Goal: Task Accomplishment & Management: Manage account settings

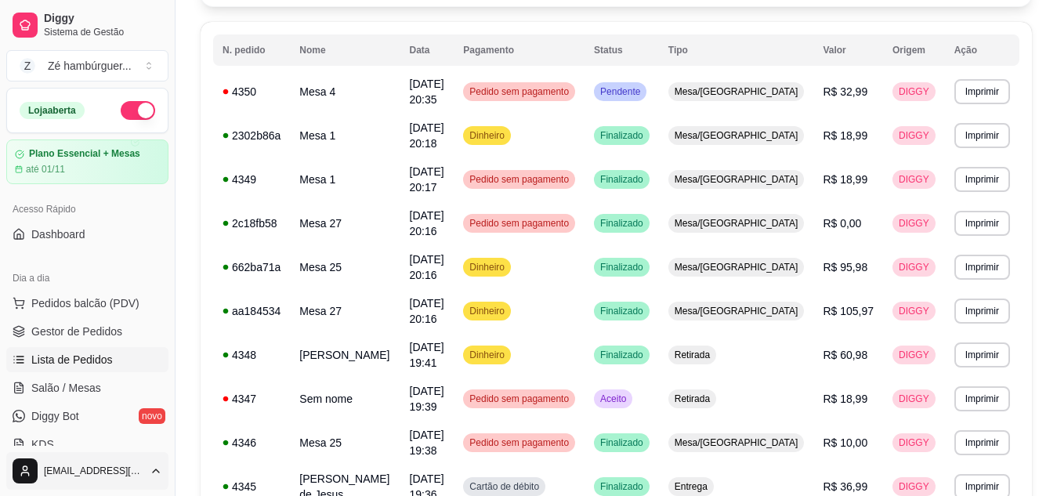
click at [80, 339] on html "Diggy Sistema de Gestão Z Zé hambúrguer ... Loja aberta Plano Essencial + Mesas…" at bounding box center [528, 91] width 1057 height 496
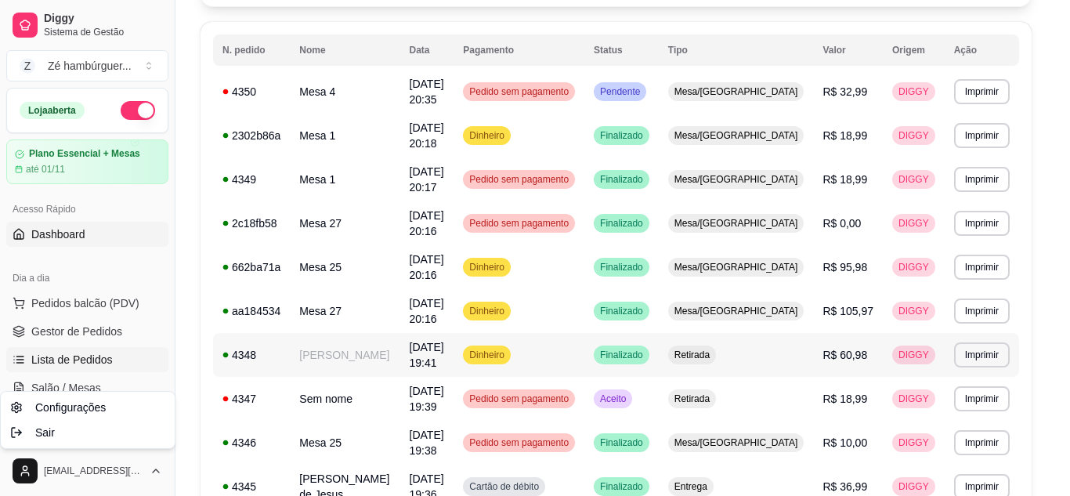
drag, startPoint x: 226, startPoint y: 367, endPoint x: 123, endPoint y: 244, distance: 161.3
click at [223, 339] on html "Diggy Sistema de Gestão Z Zé hambúrguer ... Loja aberta Plano Essencial + Mesas…" at bounding box center [535, 91] width 1070 height 496
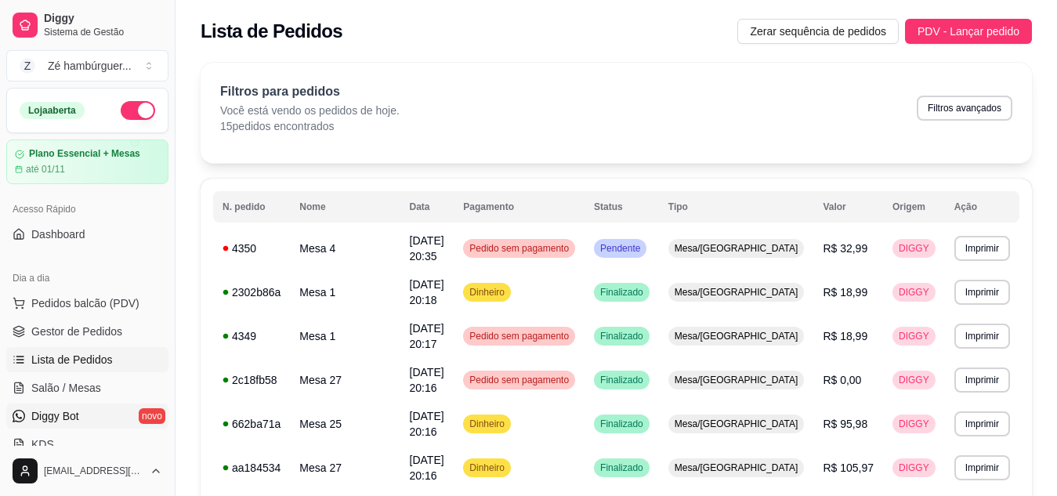
click at [40, 407] on link "Diggy Bot novo" at bounding box center [87, 415] width 162 height 25
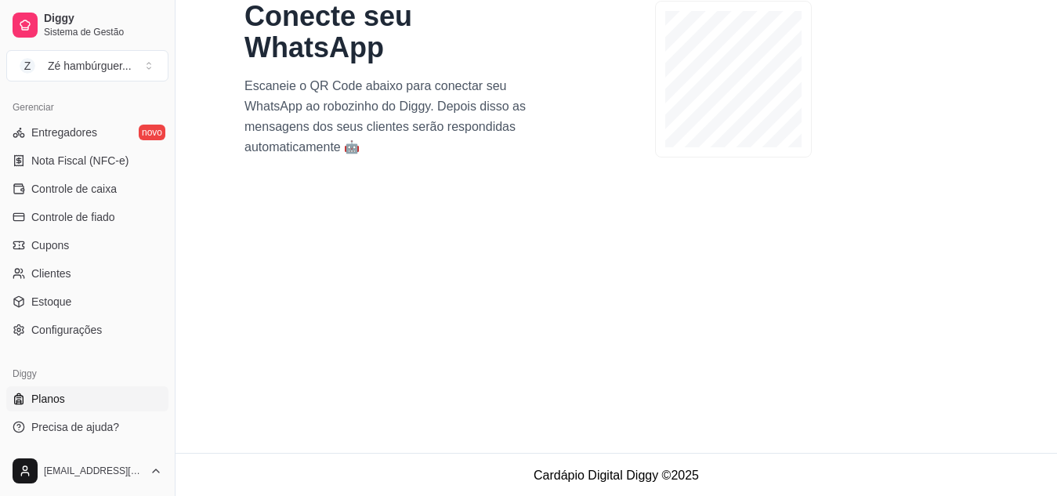
scroll to position [126, 0]
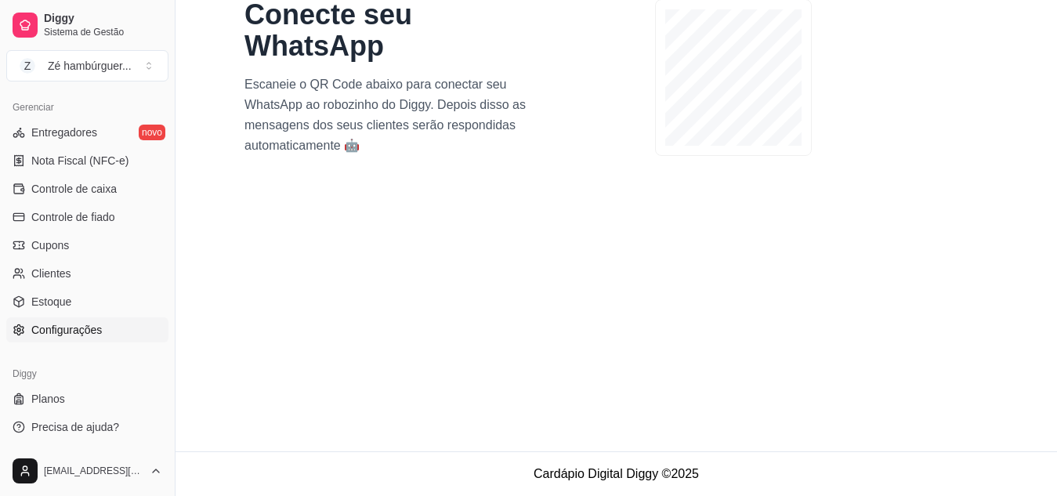
click at [86, 327] on span "Configurações" at bounding box center [66, 330] width 71 height 16
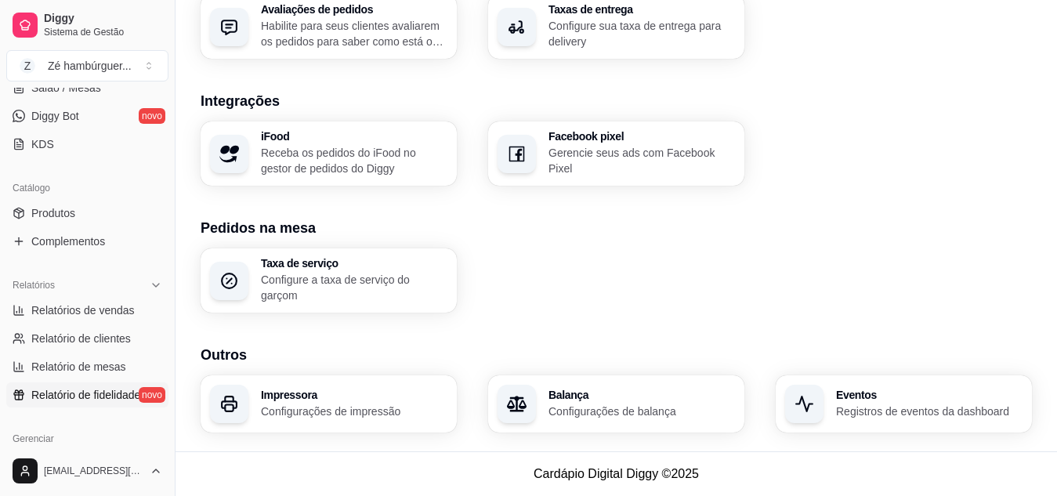
scroll to position [161, 0]
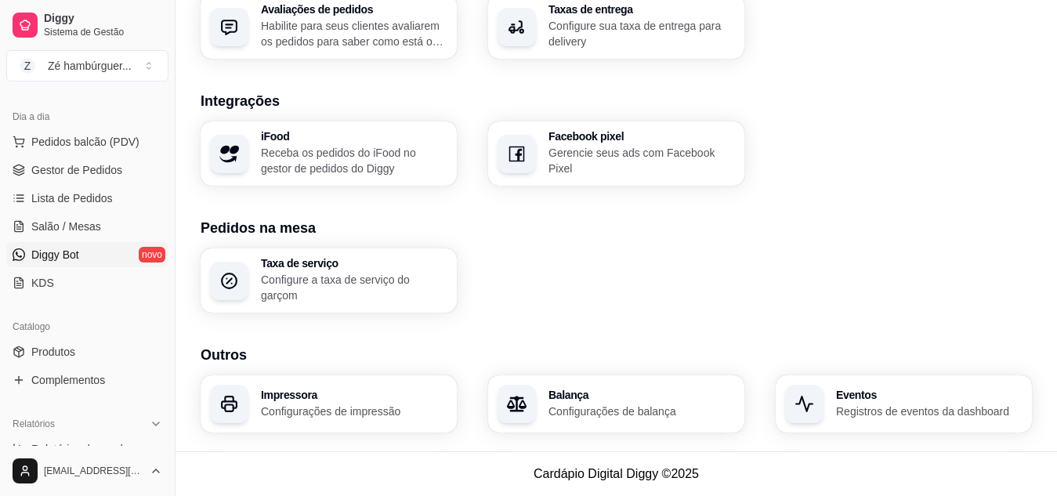
click at [89, 251] on link "Diggy Bot novo" at bounding box center [87, 254] width 162 height 25
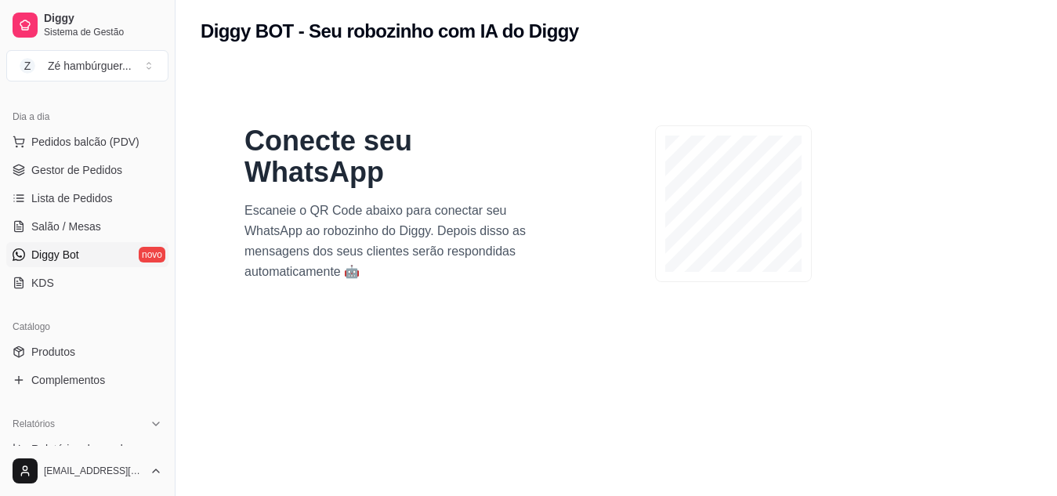
click at [92, 253] on link "Diggy Bot novo" at bounding box center [87, 254] width 162 height 25
click at [109, 254] on link "Diggy Bot novo" at bounding box center [87, 254] width 162 height 25
click at [142, 254] on link "Diggy Bot novo" at bounding box center [87, 254] width 162 height 25
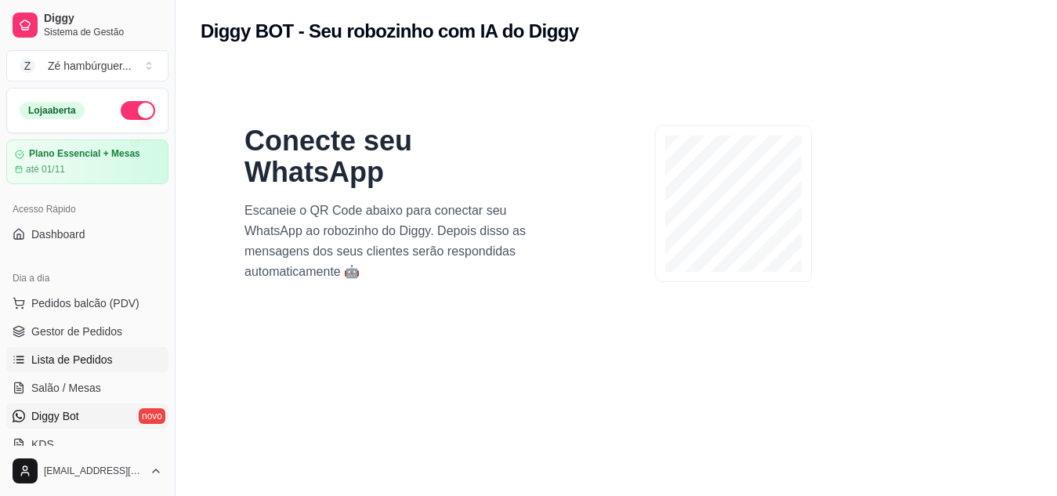
click at [71, 362] on span "Lista de Pedidos" at bounding box center [71, 360] width 81 height 16
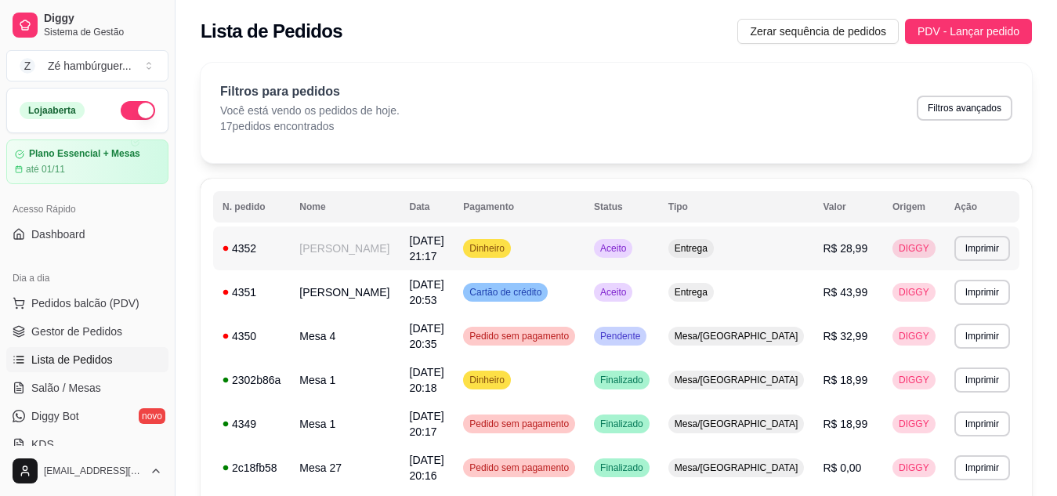
click at [632, 241] on div "Aceito" at bounding box center [613, 248] width 38 height 19
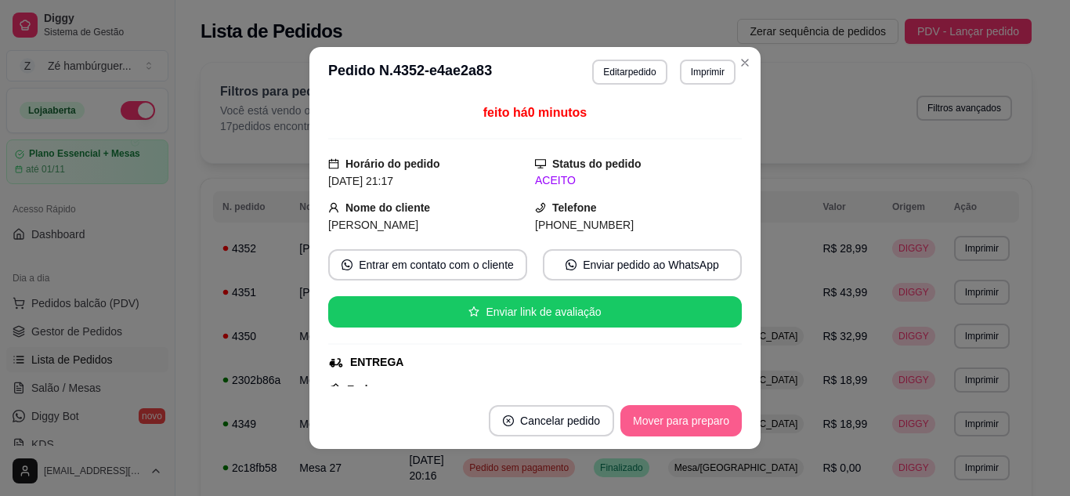
click at [653, 424] on button "Mover para preparo" at bounding box center [681, 420] width 121 height 31
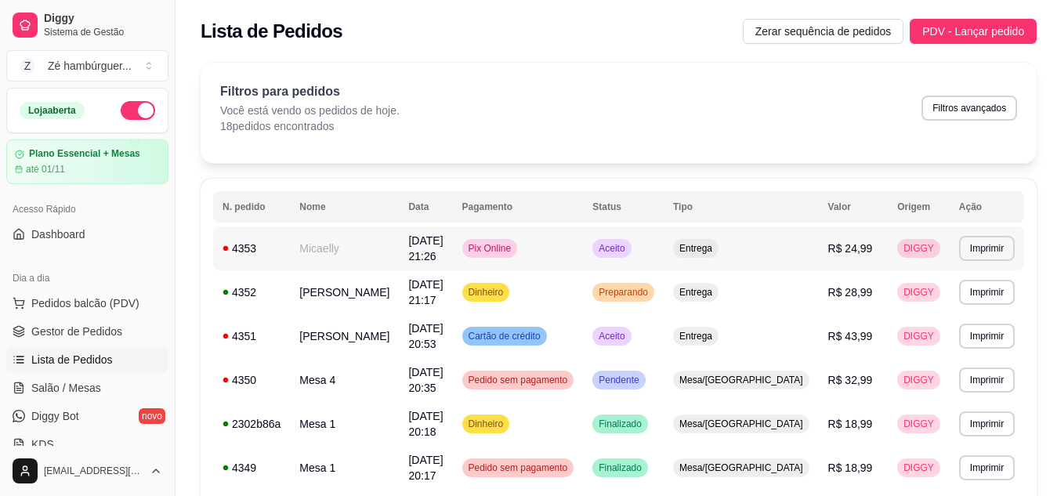
click at [628, 249] on span "Aceito" at bounding box center [611, 248] width 32 height 13
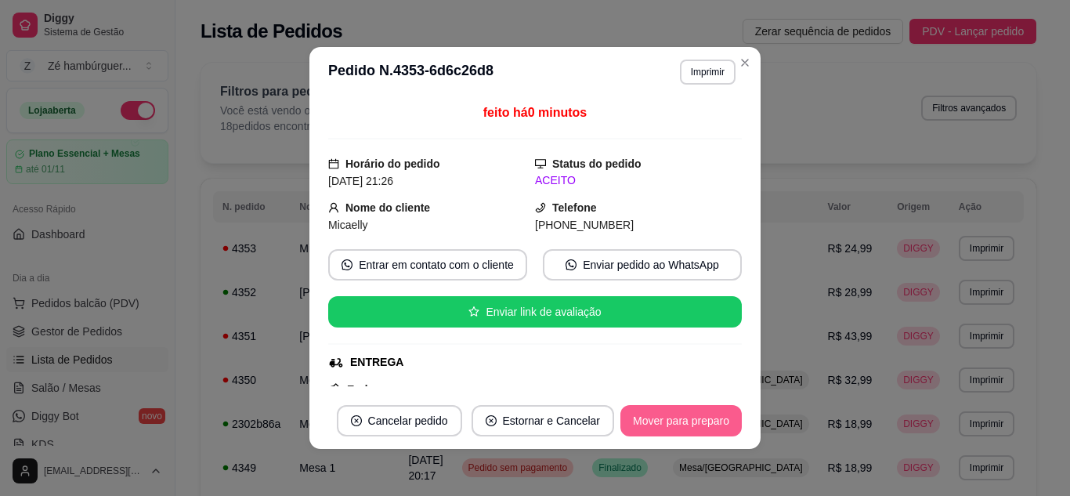
click at [661, 416] on button "Mover para preparo" at bounding box center [681, 420] width 121 height 31
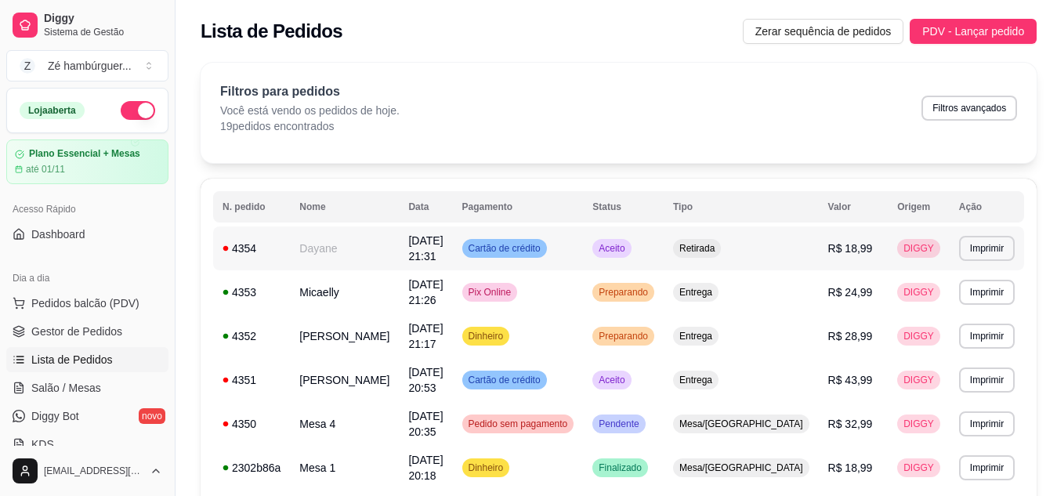
click at [628, 252] on span "Aceito" at bounding box center [611, 248] width 32 height 13
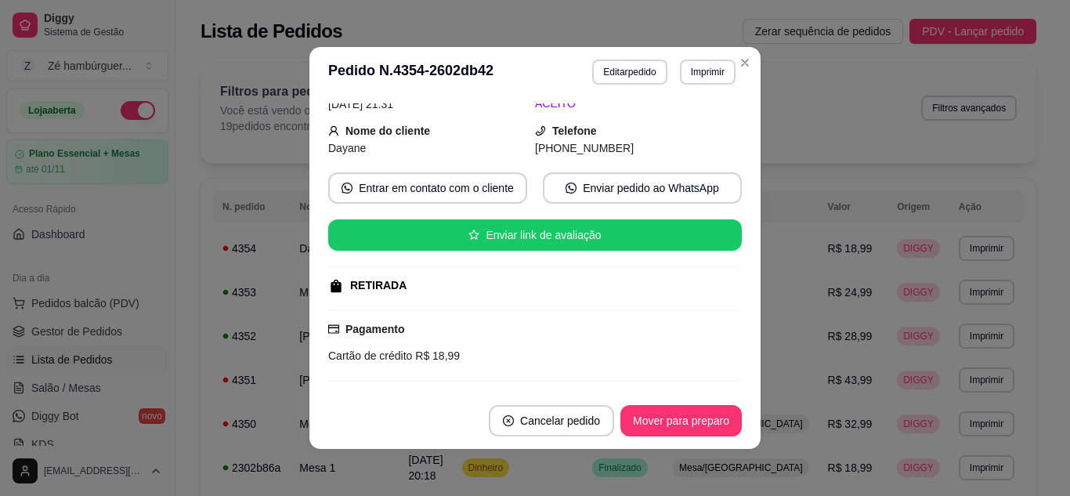
scroll to position [204, 0]
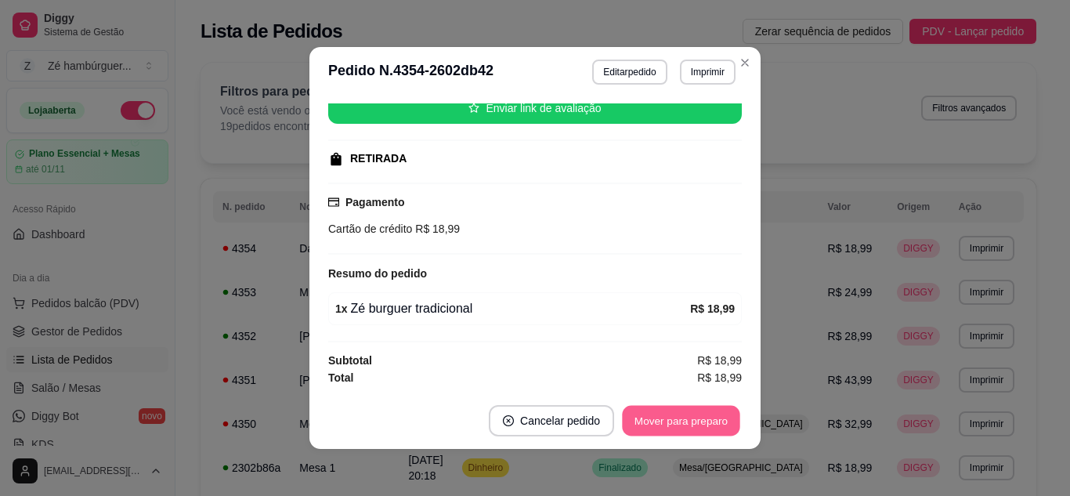
click at [653, 425] on button "Mover para preparo" at bounding box center [681, 421] width 118 height 31
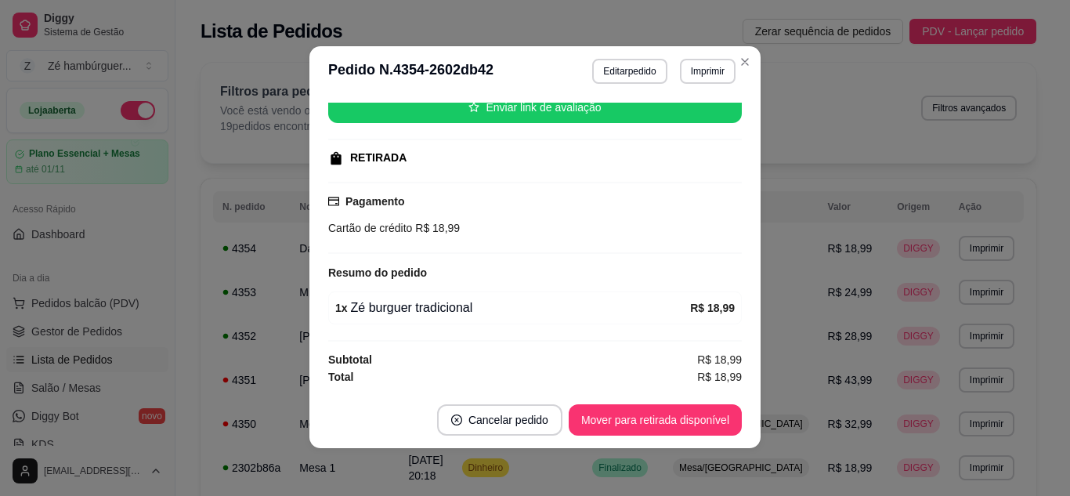
scroll to position [0, 0]
click at [693, 78] on button "Imprimir" at bounding box center [708, 72] width 56 height 25
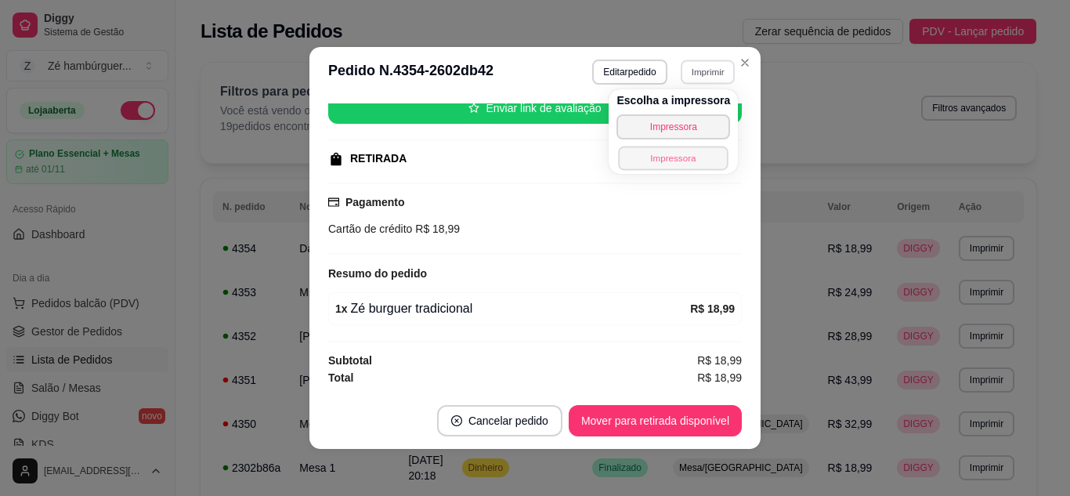
click at [661, 154] on button "Impressora" at bounding box center [674, 158] width 110 height 24
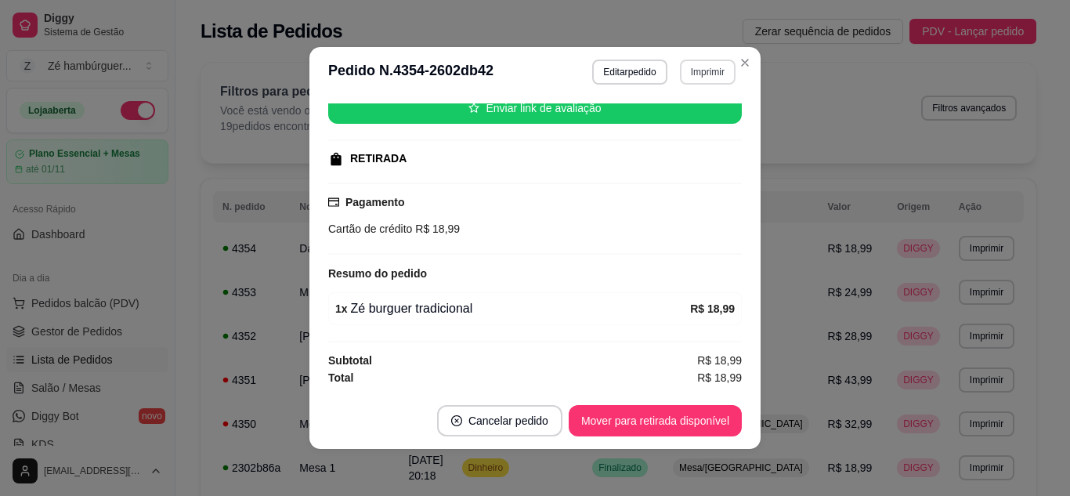
click at [696, 63] on button "Imprimir" at bounding box center [708, 72] width 56 height 25
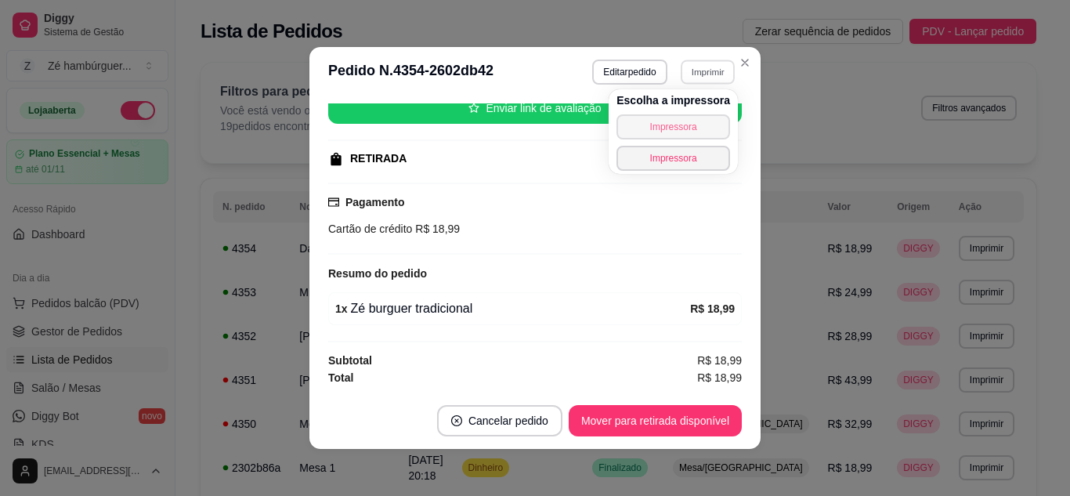
click at [693, 126] on button "Impressora" at bounding box center [674, 126] width 114 height 25
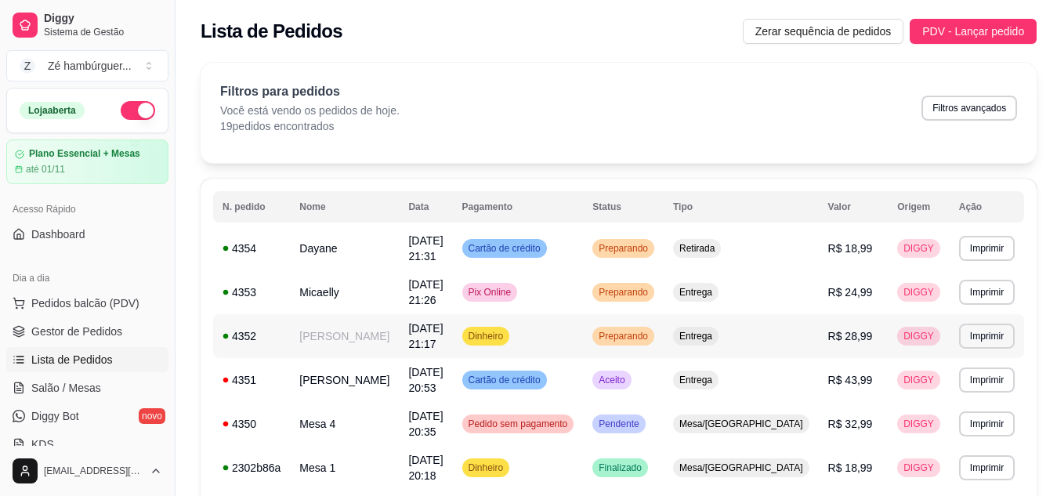
click at [651, 333] on span "Preparando" at bounding box center [623, 336] width 56 height 13
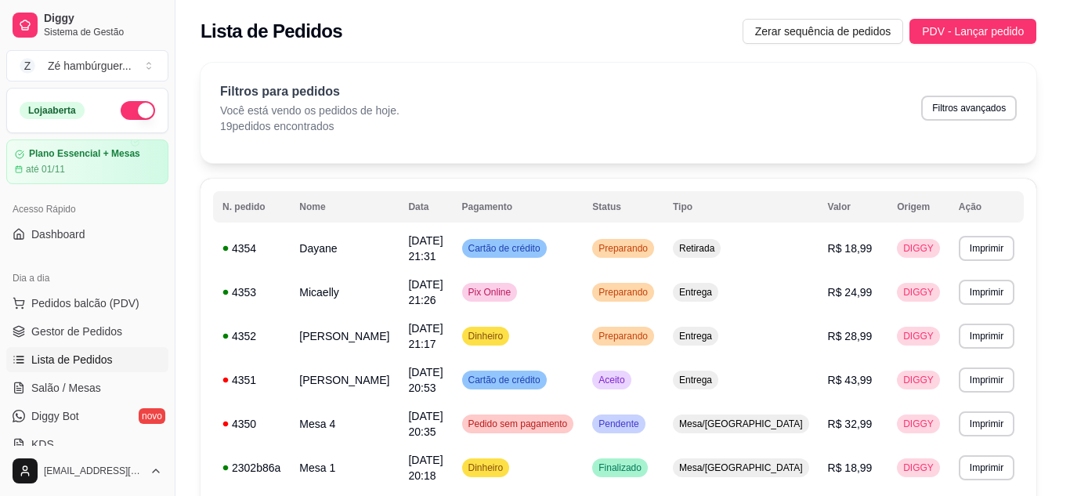
click at [694, 420] on button "Mover para entrega" at bounding box center [681, 420] width 121 height 31
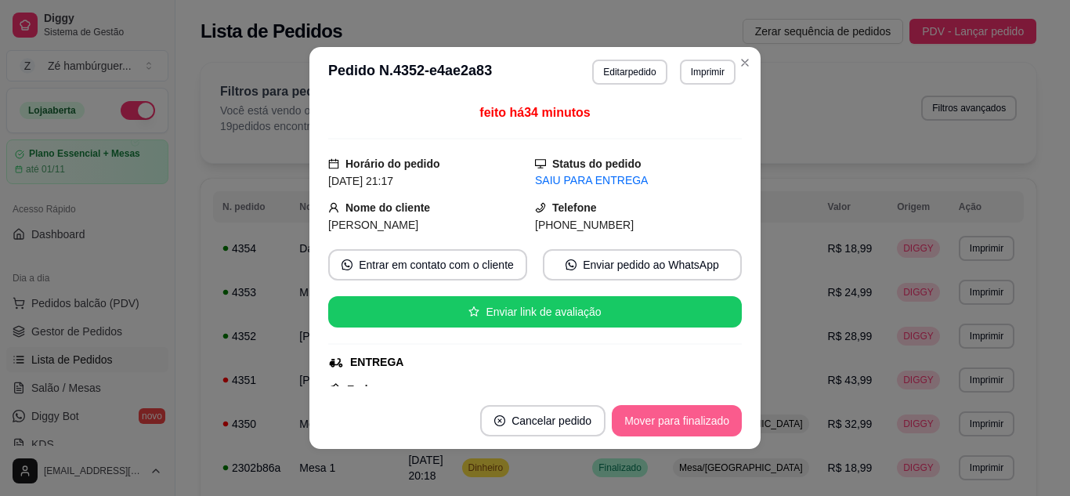
click at [703, 412] on button "Mover para finalizado" at bounding box center [677, 420] width 130 height 31
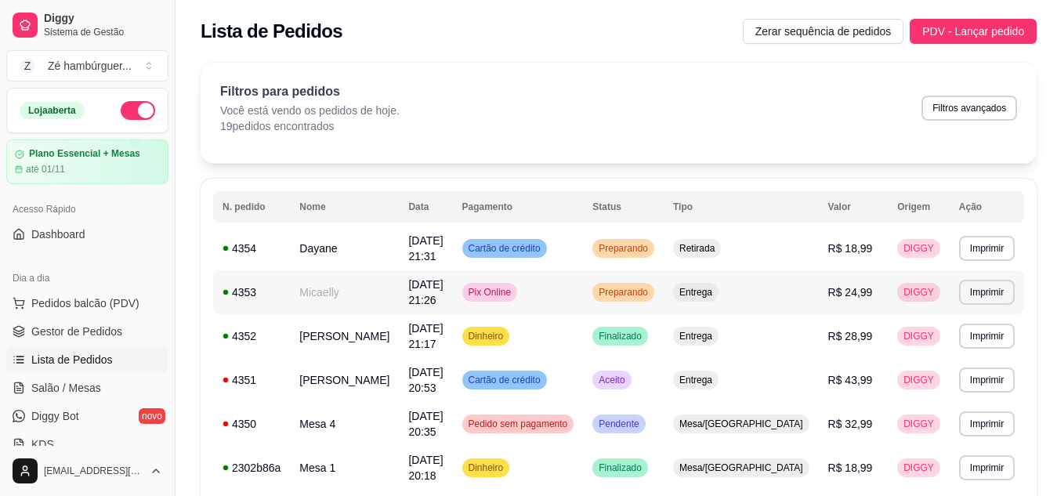
click at [651, 286] on span "Preparando" at bounding box center [623, 292] width 56 height 13
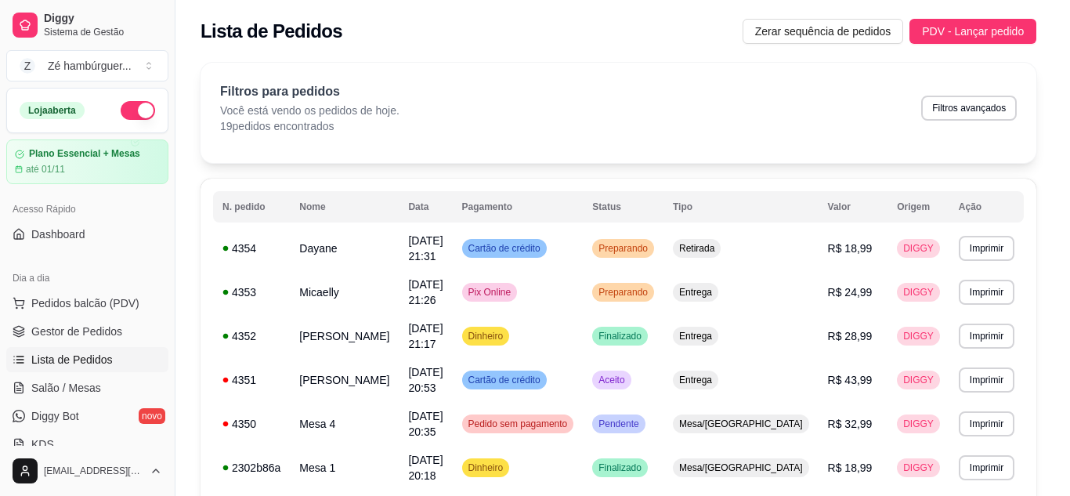
click at [669, 418] on button "Mover para entrega" at bounding box center [682, 421] width 118 height 31
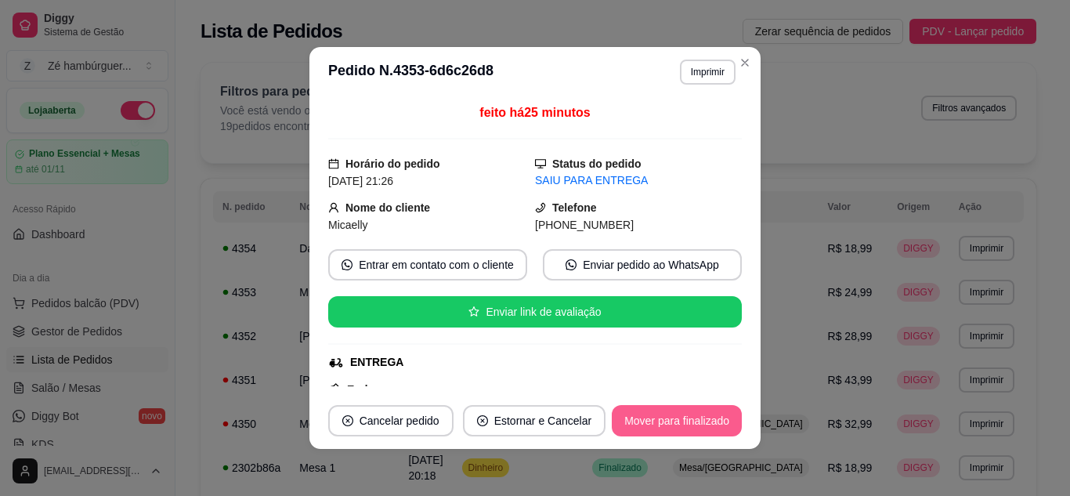
click at [671, 418] on button "Mover para finalizado" at bounding box center [677, 420] width 130 height 31
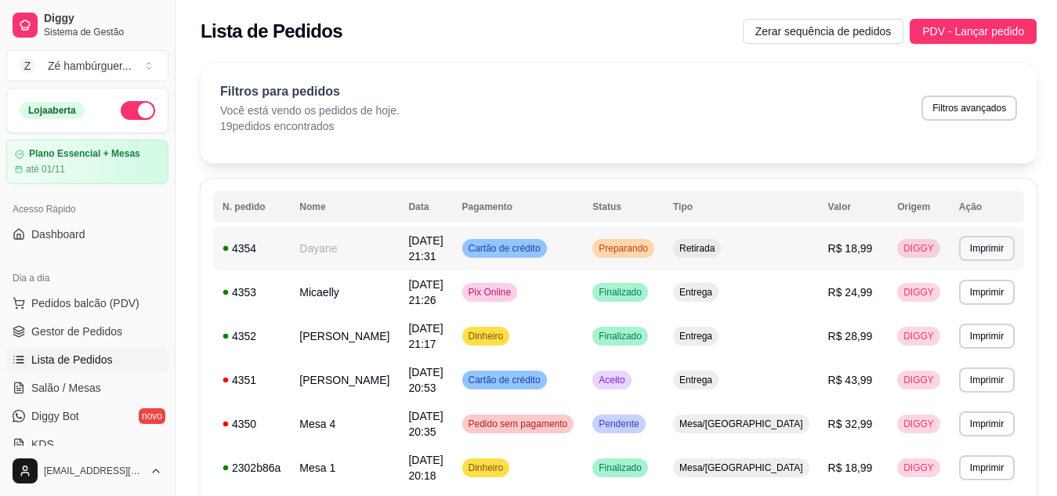
click at [664, 240] on td "Preparando" at bounding box center [623, 248] width 81 height 44
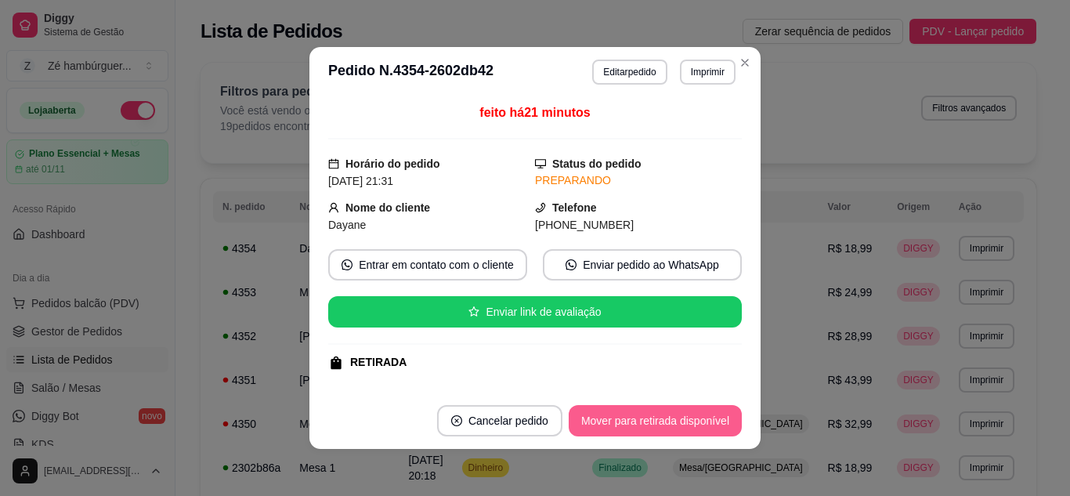
click at [668, 425] on button "Mover para retirada disponível" at bounding box center [655, 420] width 173 height 31
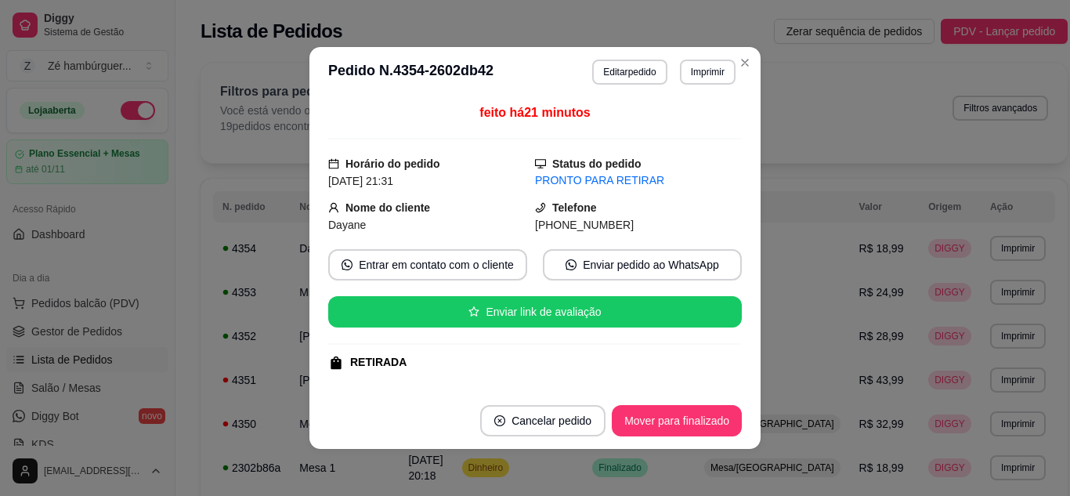
click at [712, 408] on button "Mover para finalizado" at bounding box center [677, 420] width 130 height 31
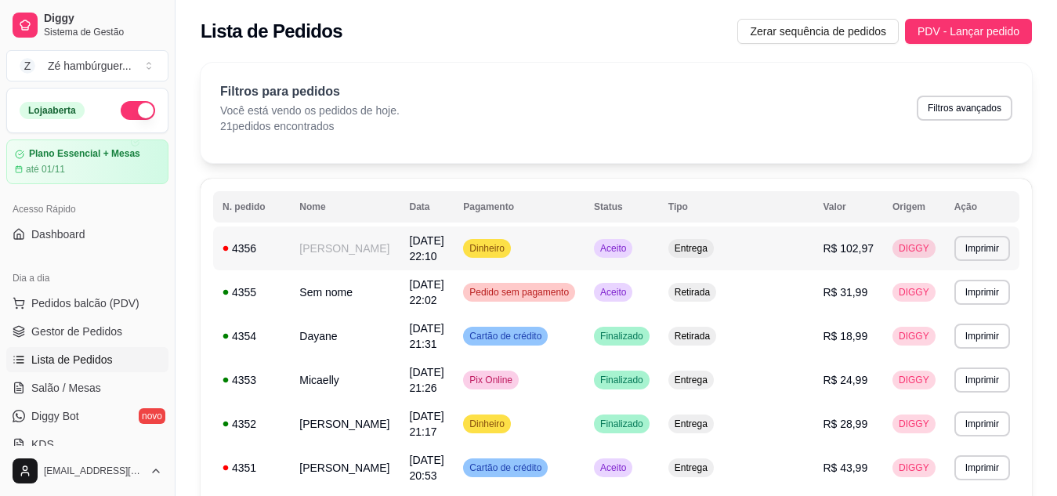
click at [400, 241] on td "[PERSON_NAME]" at bounding box center [345, 248] width 110 height 44
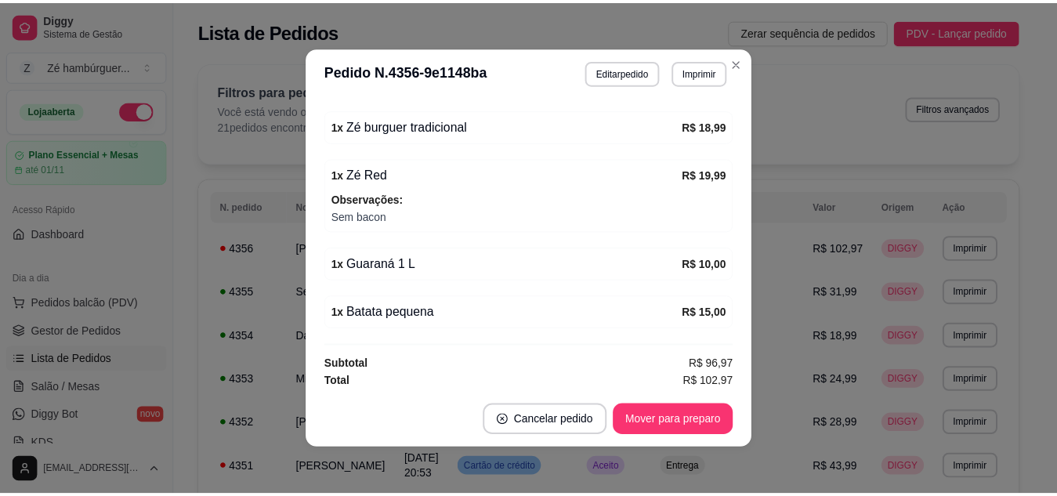
scroll to position [595, 0]
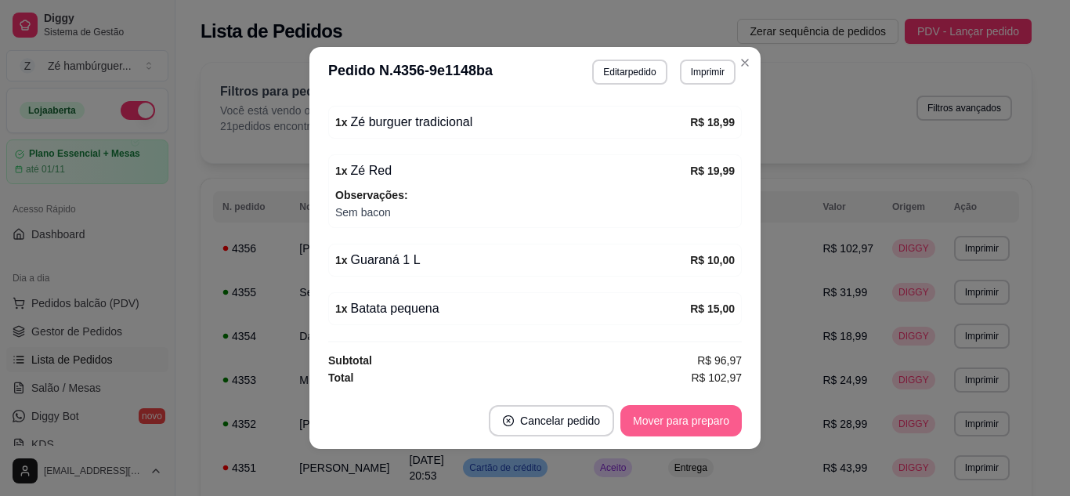
click at [669, 420] on button "Mover para preparo" at bounding box center [681, 420] width 121 height 31
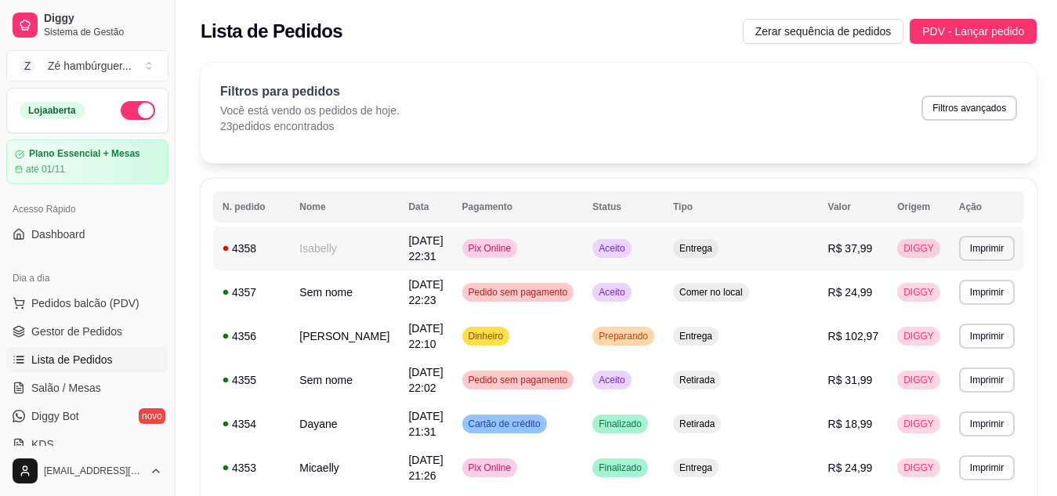
click at [628, 251] on span "Aceito" at bounding box center [611, 248] width 32 height 13
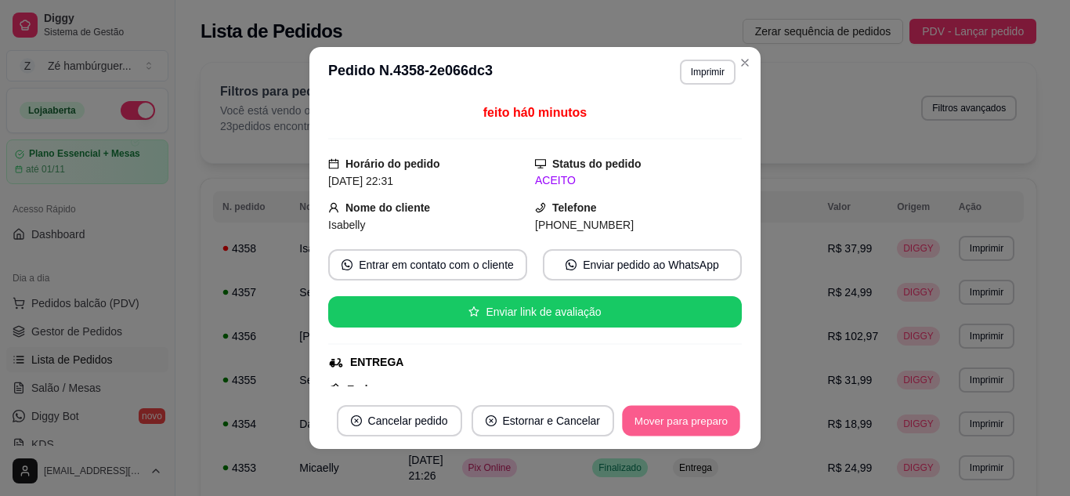
click at [681, 417] on button "Mover para preparo" at bounding box center [681, 421] width 118 height 31
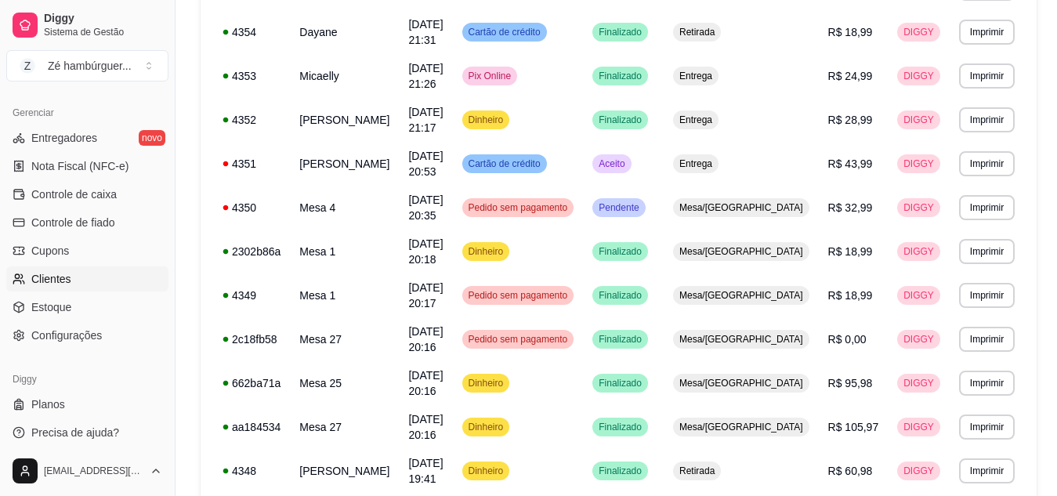
scroll to position [627, 0]
click at [100, 333] on span "Configurações" at bounding box center [66, 335] width 71 height 16
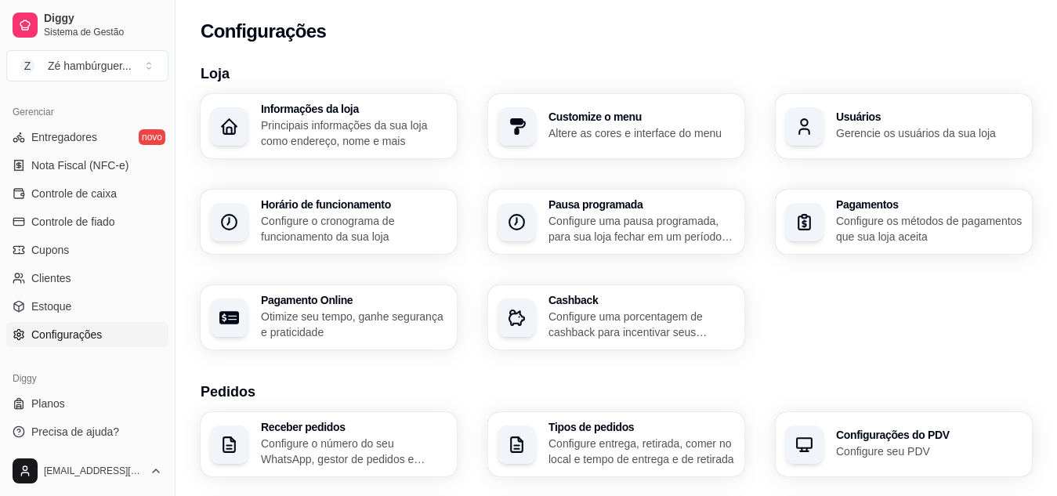
click at [860, 226] on p "Configure os métodos de pagamentos que sua loja aceita" at bounding box center [929, 228] width 186 height 31
click at [380, 312] on p "Otimize seu tempo, ganhe segurança e praticidade" at bounding box center [353, 324] width 181 height 31
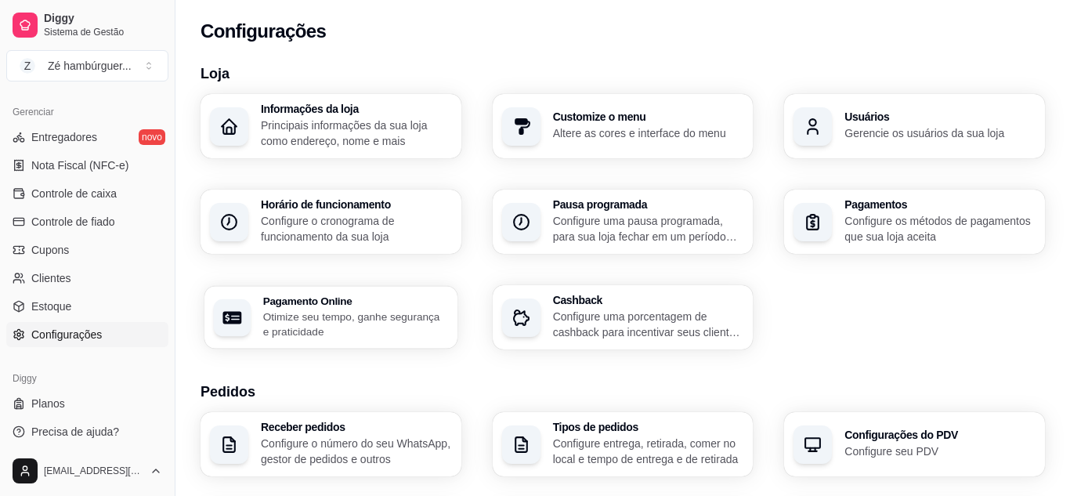
select select "4.98"
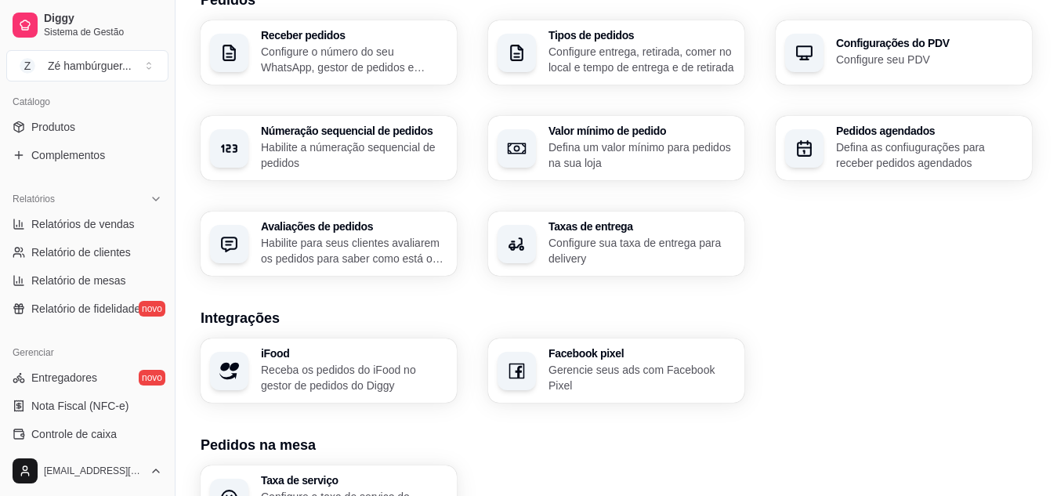
scroll to position [318, 0]
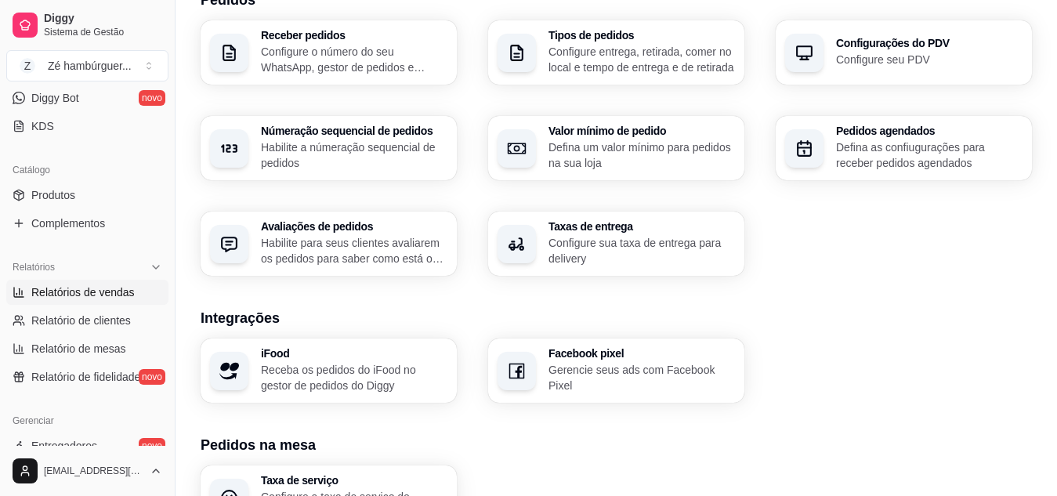
click at [100, 289] on span "Relatórios de vendas" at bounding box center [82, 292] width 103 height 16
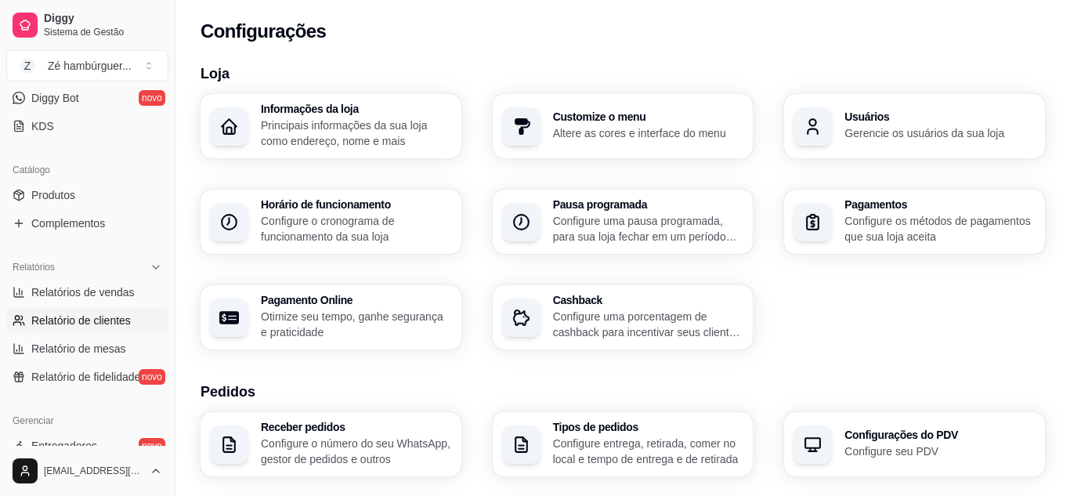
select select "ALL"
select select "0"
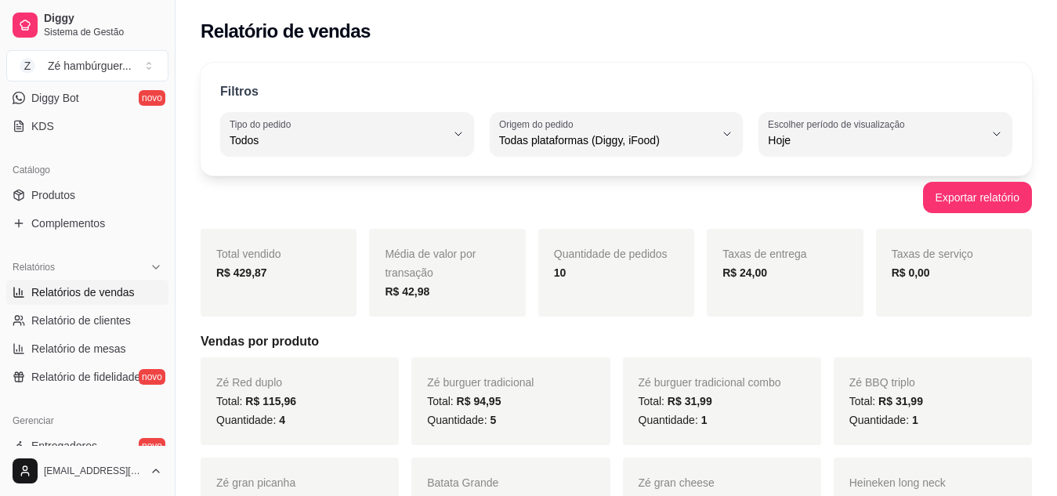
scroll to position [78, 0]
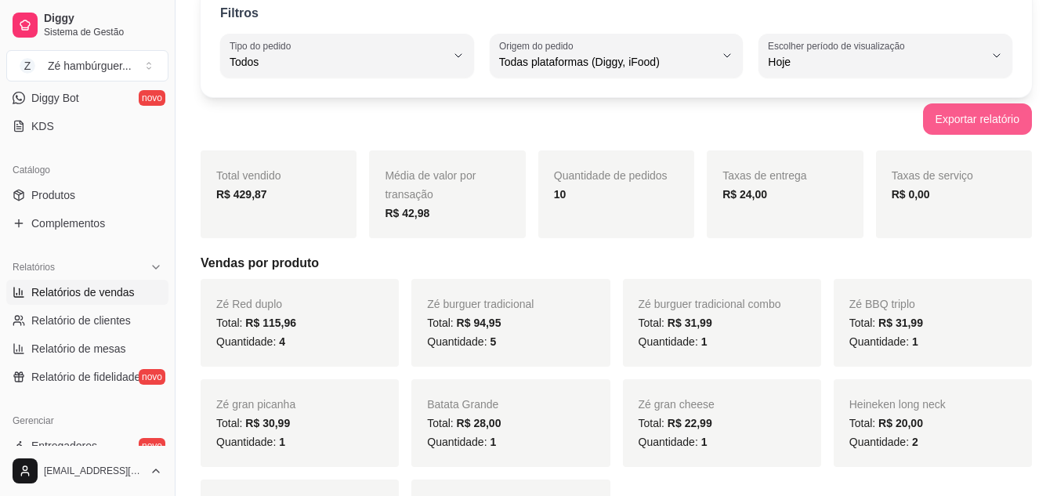
click at [998, 118] on button "Exportar relatório" at bounding box center [977, 118] width 109 height 31
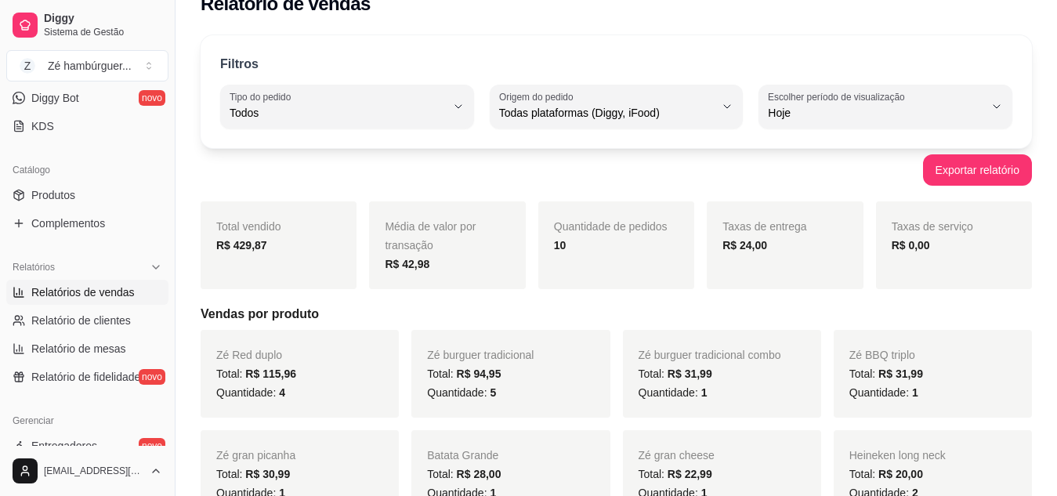
scroll to position [0, 0]
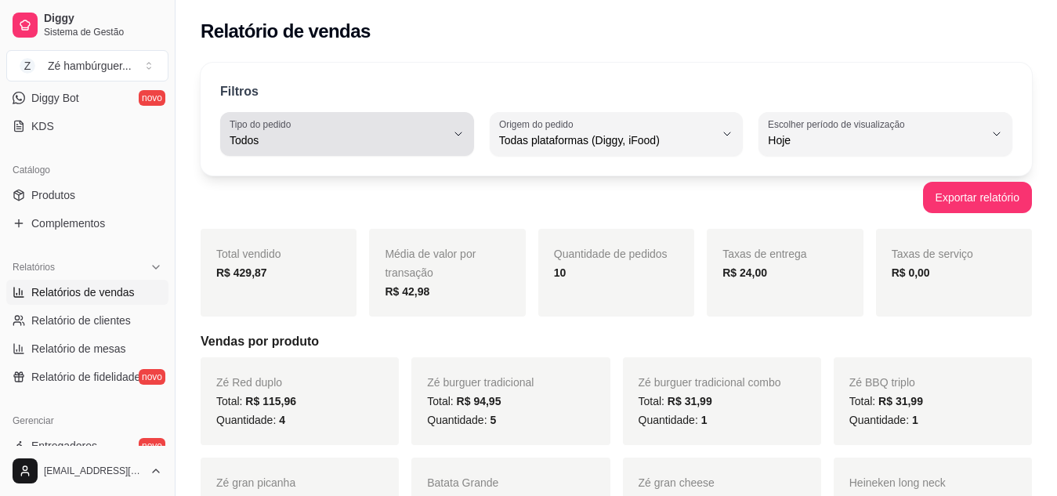
click at [443, 128] on div "Todos" at bounding box center [338, 133] width 216 height 31
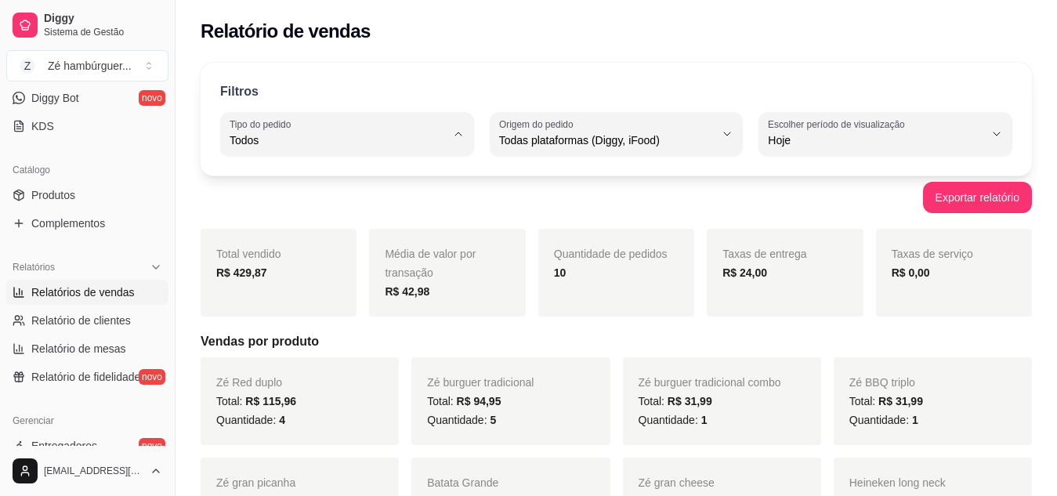
click at [442, 171] on span "Todos" at bounding box center [339, 177] width 204 height 15
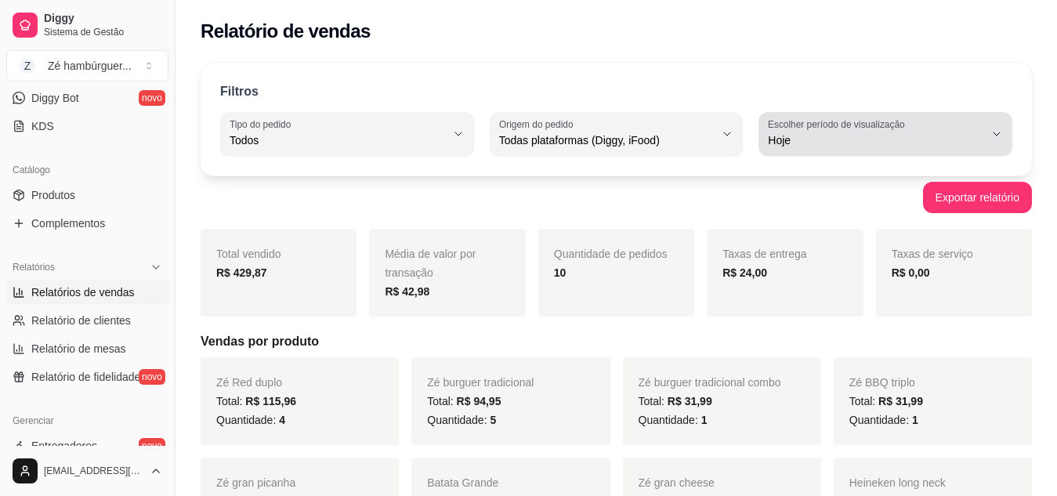
click at [851, 119] on label "Escolher período de visualização" at bounding box center [839, 124] width 142 height 13
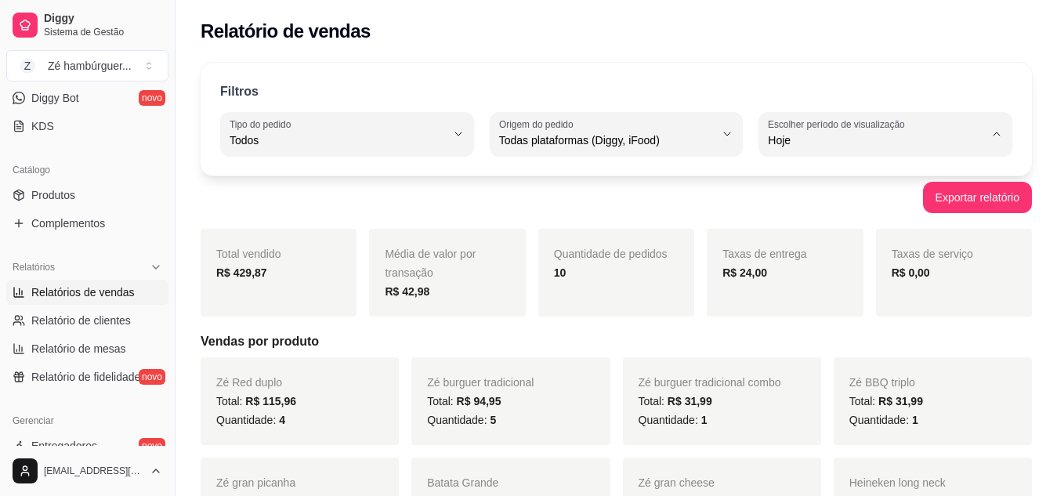
click at [780, 197] on li "Ontem" at bounding box center [884, 203] width 231 height 24
type input "1"
select select "1"
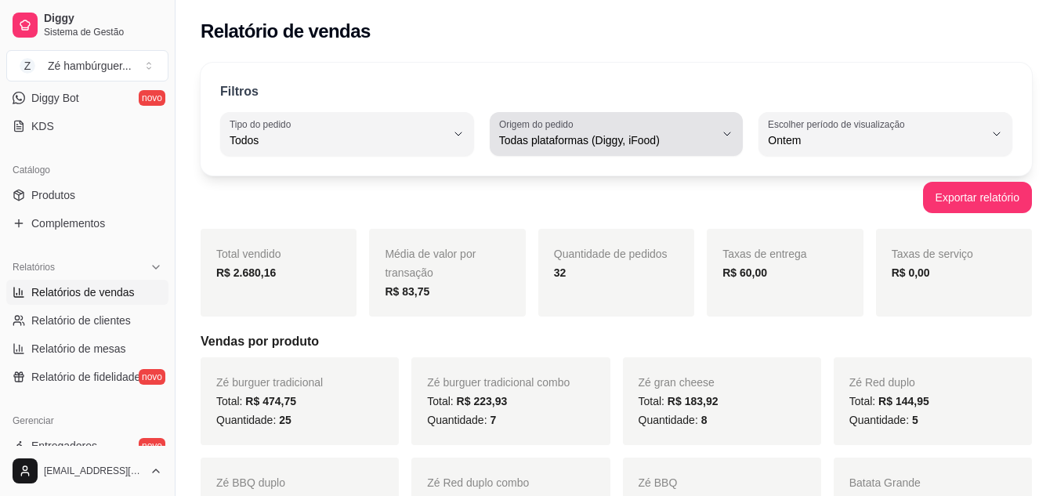
click at [705, 132] on span "Todas plataformas (Diggy, iFood)" at bounding box center [607, 140] width 216 height 16
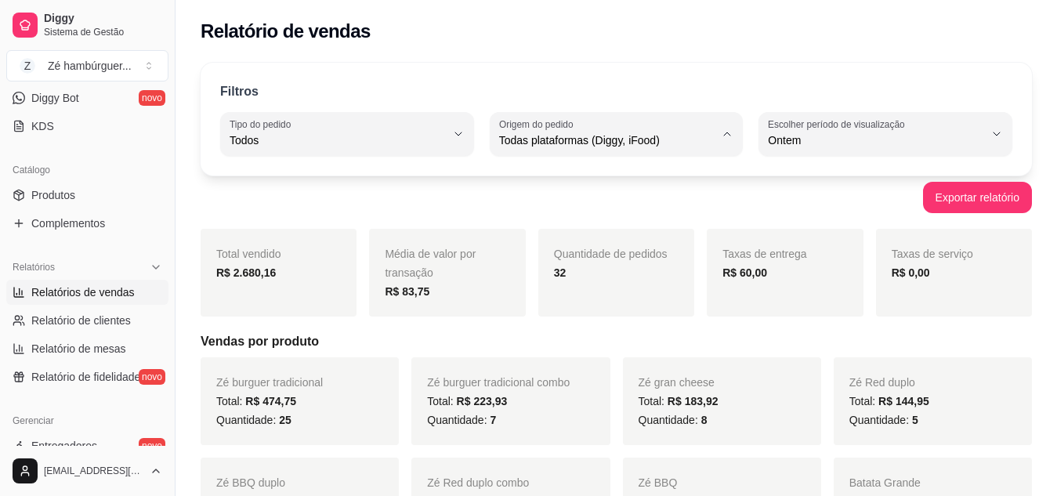
click at [601, 210] on span "Diggy" at bounding box center [608, 203] width 204 height 15
type input "DIGGY"
select select "DIGGY"
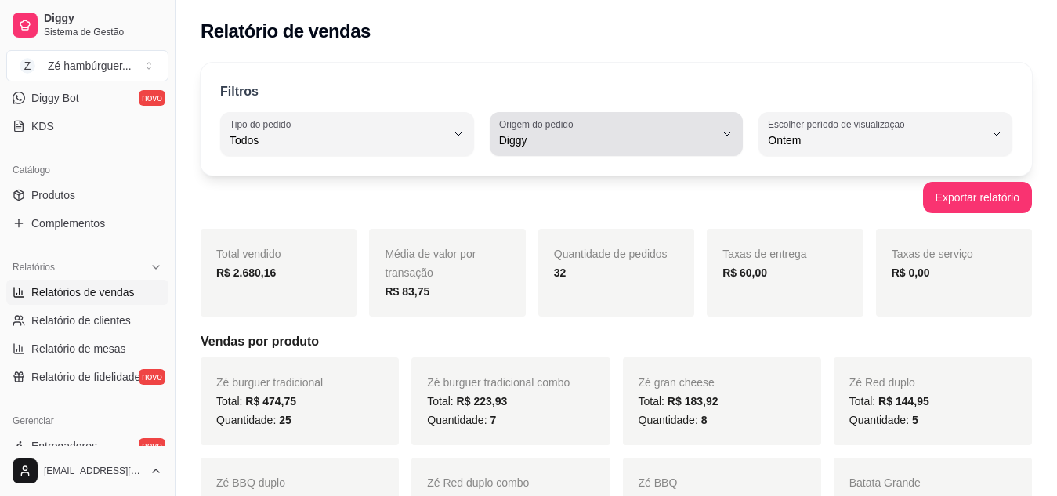
click at [699, 138] on span "Diggy" at bounding box center [607, 140] width 216 height 16
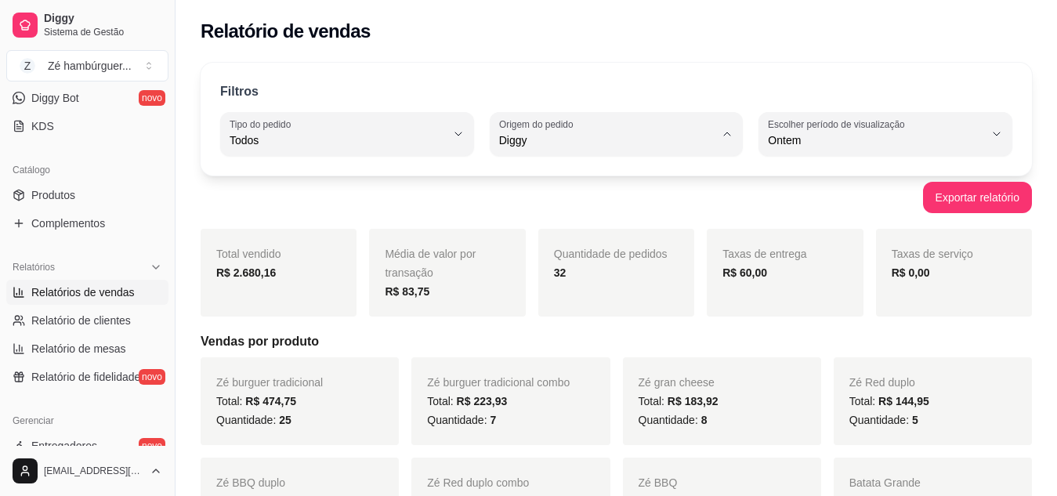
click at [628, 228] on span "iFood" at bounding box center [608, 229] width 204 height 15
type input "IFOOD"
select select "IFOOD"
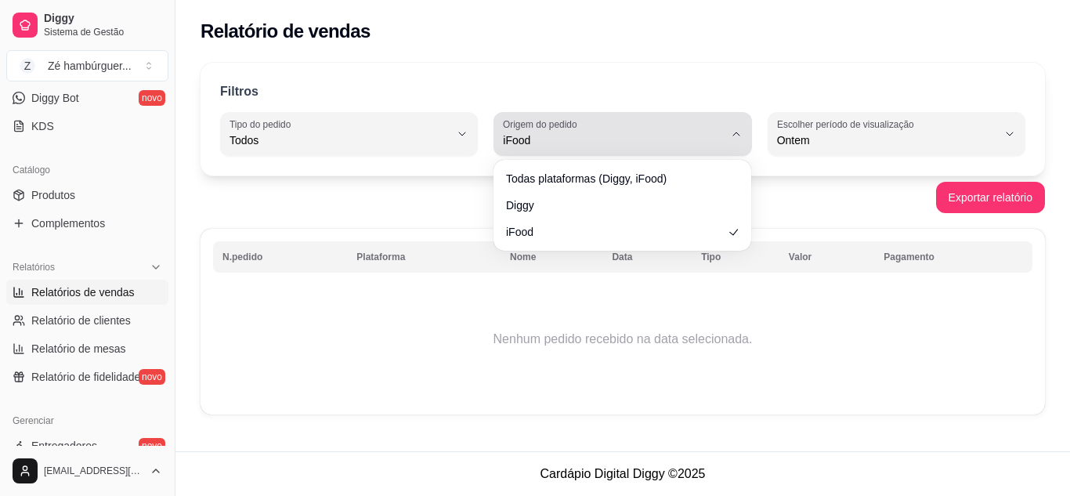
click at [706, 131] on div "iFood" at bounding box center [613, 133] width 220 height 31
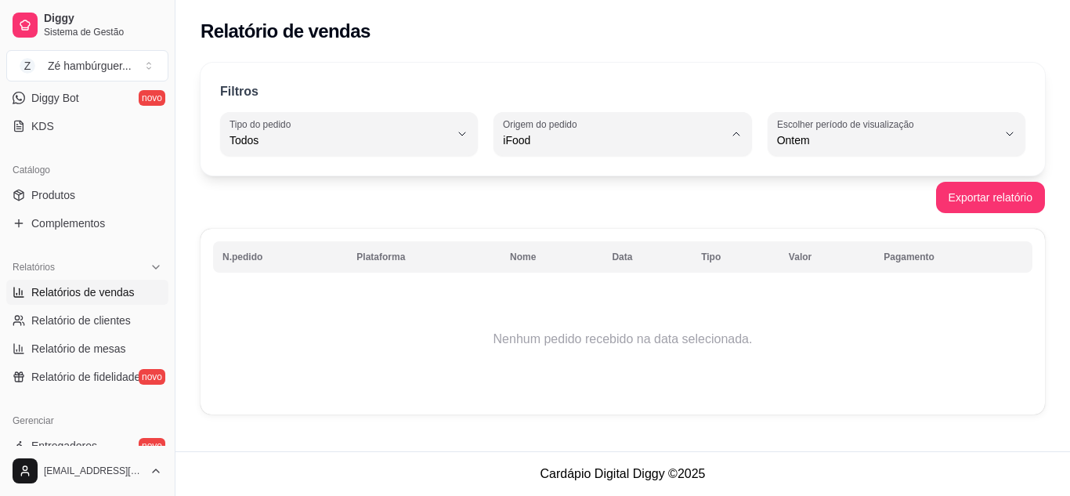
click at [656, 168] on li "Todas plataformas (Diggy, iFood)" at bounding box center [623, 178] width 236 height 24
type input "ALL"
select select "ALL"
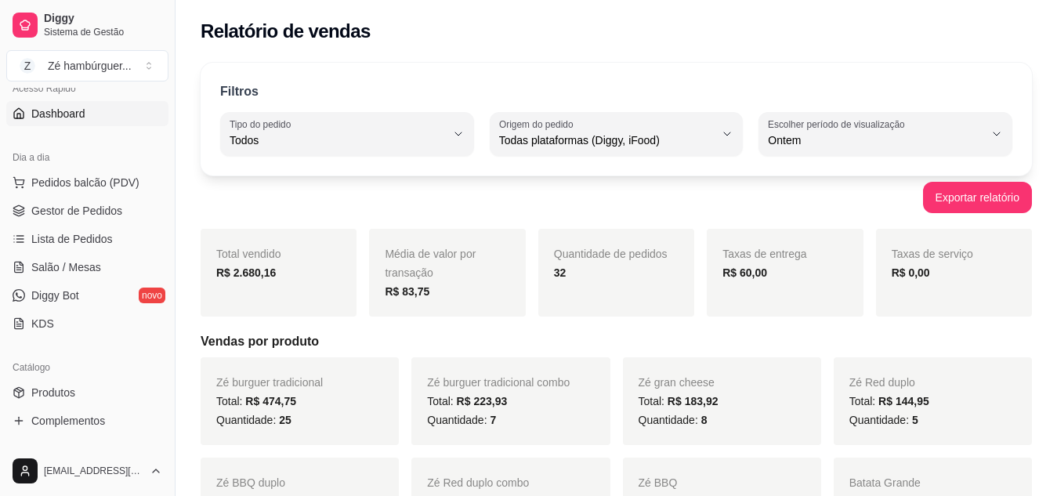
scroll to position [0, 0]
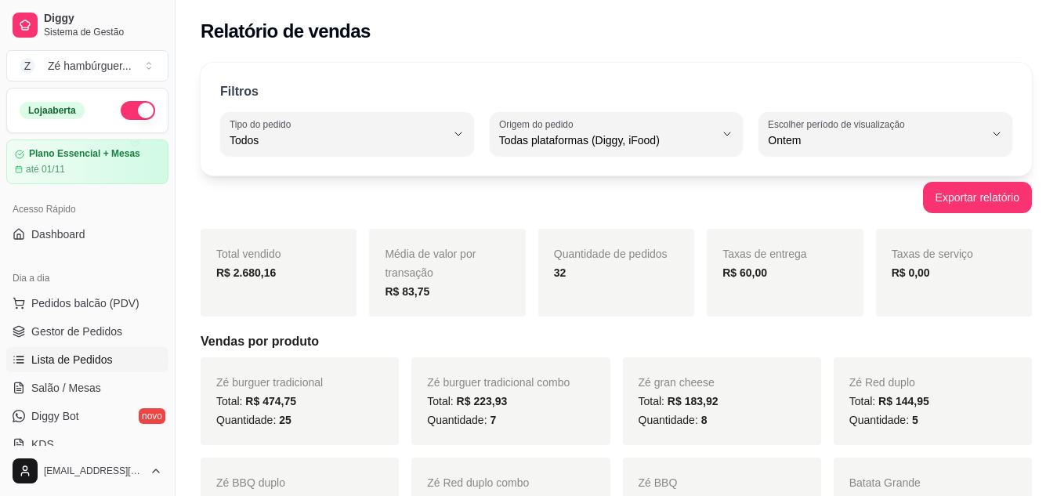
click at [108, 362] on span "Lista de Pedidos" at bounding box center [71, 360] width 81 height 16
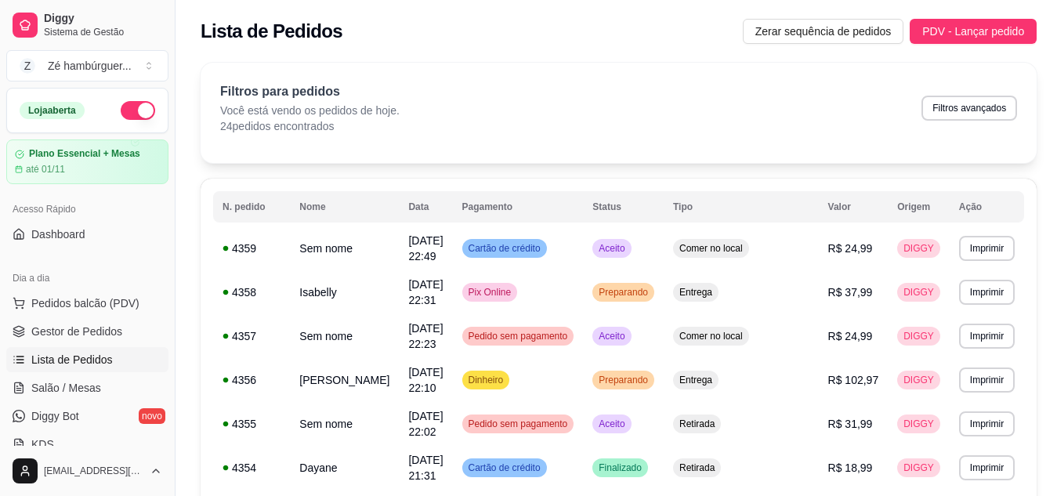
click at [92, 350] on link "Lista de Pedidos" at bounding box center [87, 359] width 162 height 25
click at [121, 106] on button "button" at bounding box center [138, 110] width 34 height 19
click at [651, 375] on span "Preparando" at bounding box center [623, 380] width 56 height 13
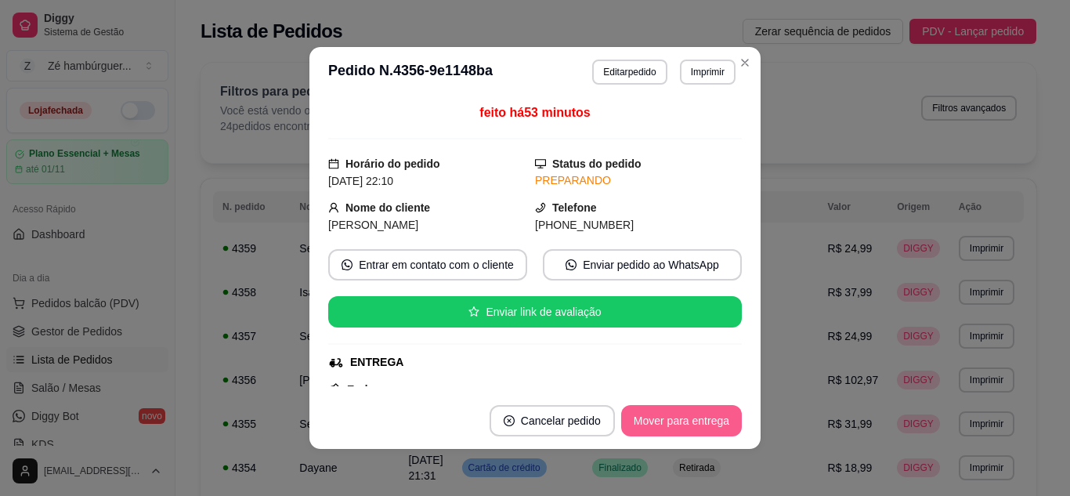
click at [700, 418] on button "Mover para entrega" at bounding box center [681, 420] width 121 height 31
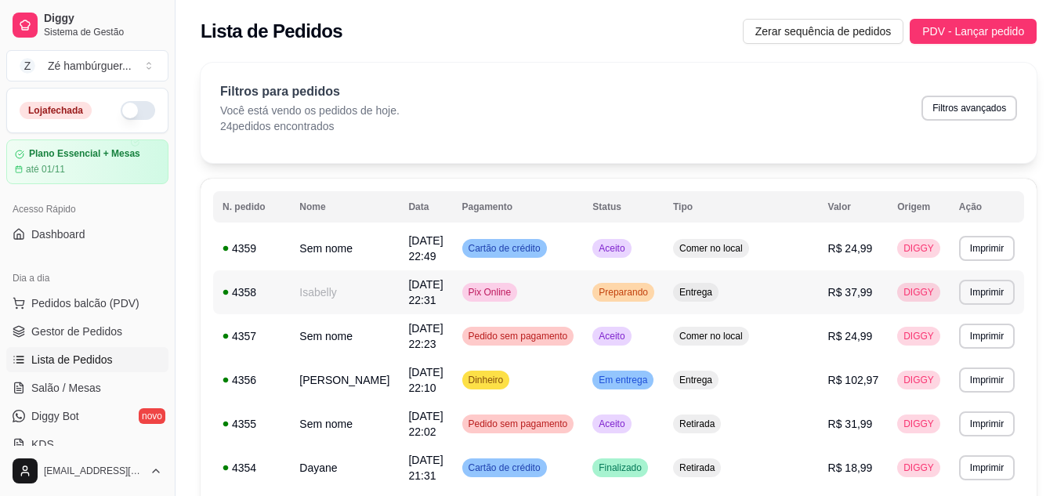
click at [651, 296] on span "Preparando" at bounding box center [623, 292] width 56 height 13
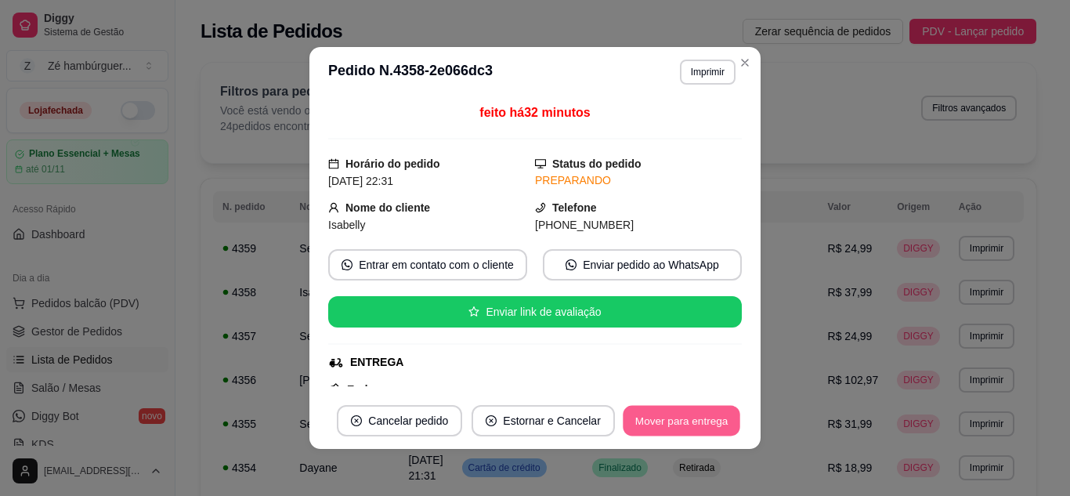
click at [692, 408] on button "Mover para entrega" at bounding box center [682, 421] width 118 height 31
